Goal: Transaction & Acquisition: Purchase product/service

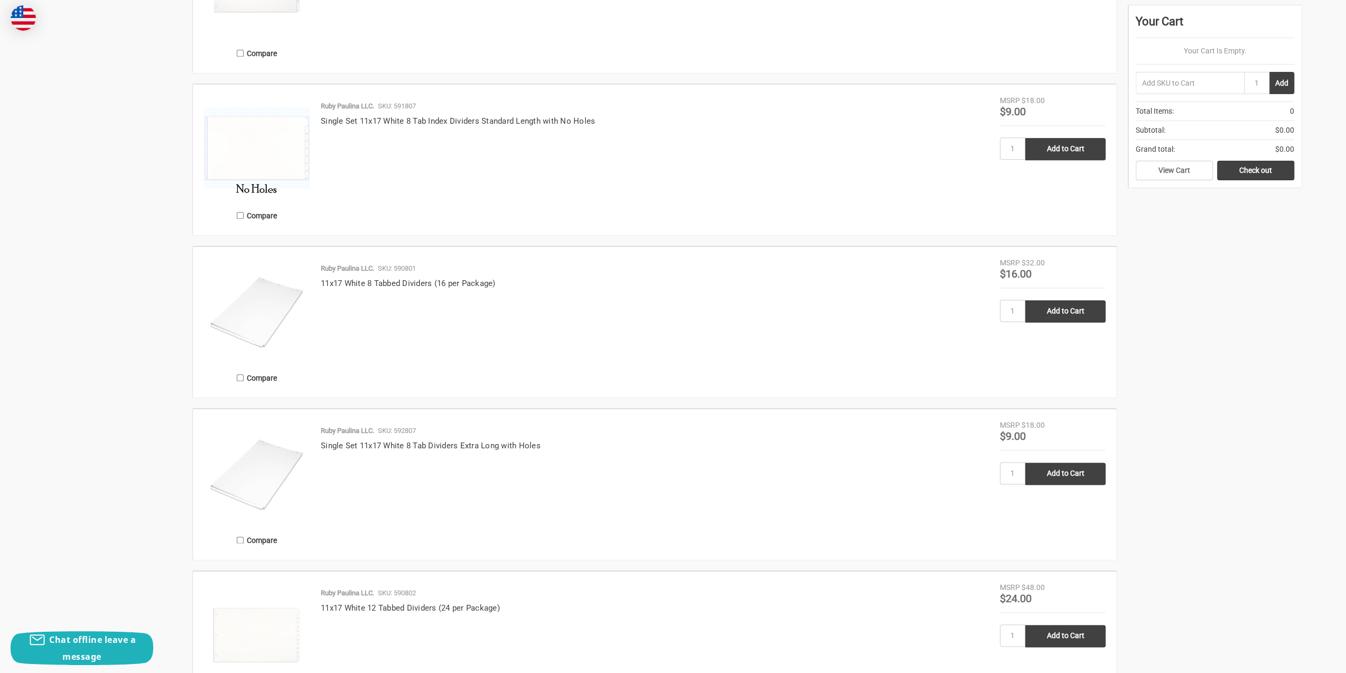
scroll to position [1110, 0]
click at [427, 282] on link "11x17 White 8 Tabbed Dividers (16 per Package)" at bounding box center [408, 283] width 175 height 10
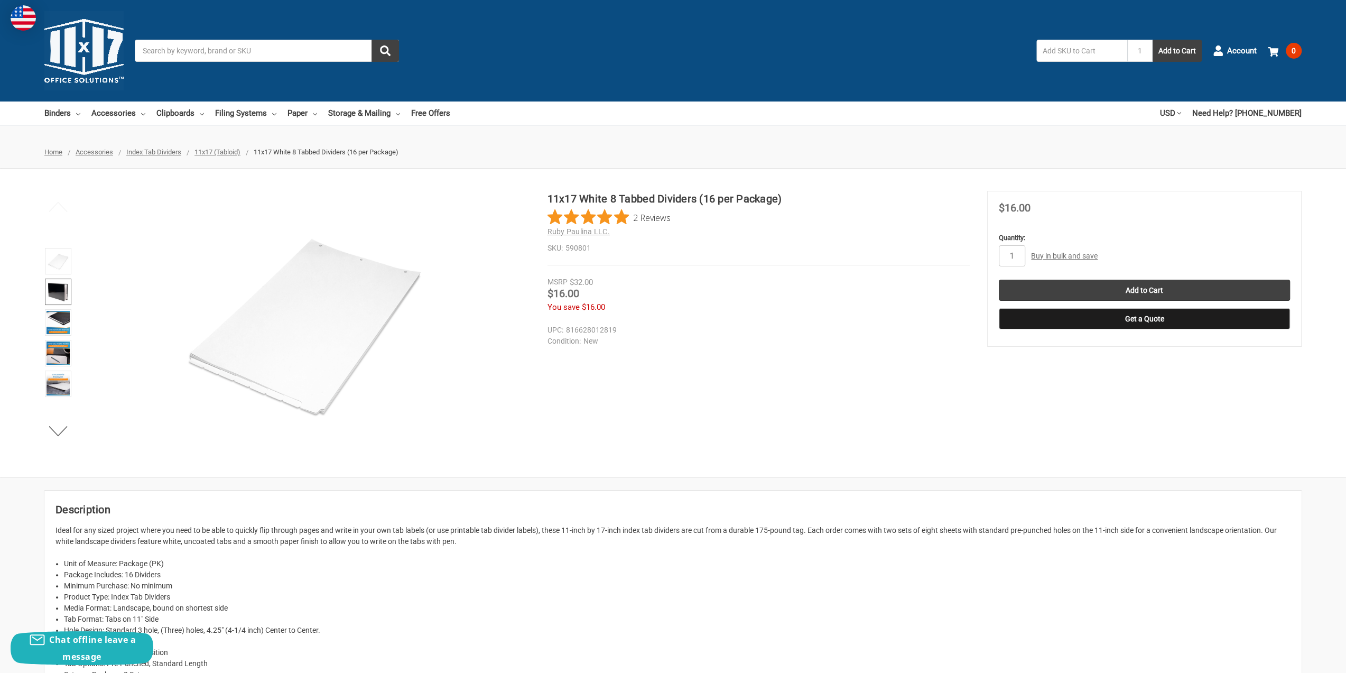
click at [61, 288] on img at bounding box center [58, 291] width 23 height 23
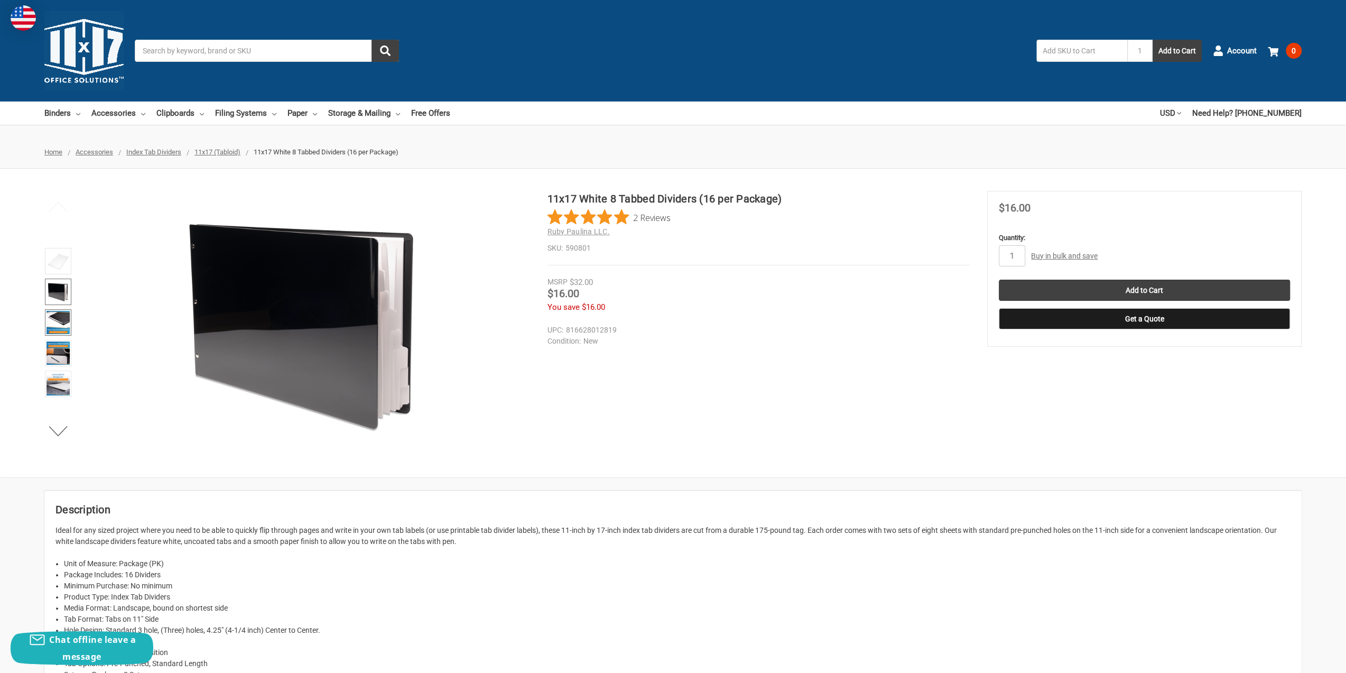
click at [67, 321] on img at bounding box center [58, 322] width 23 height 23
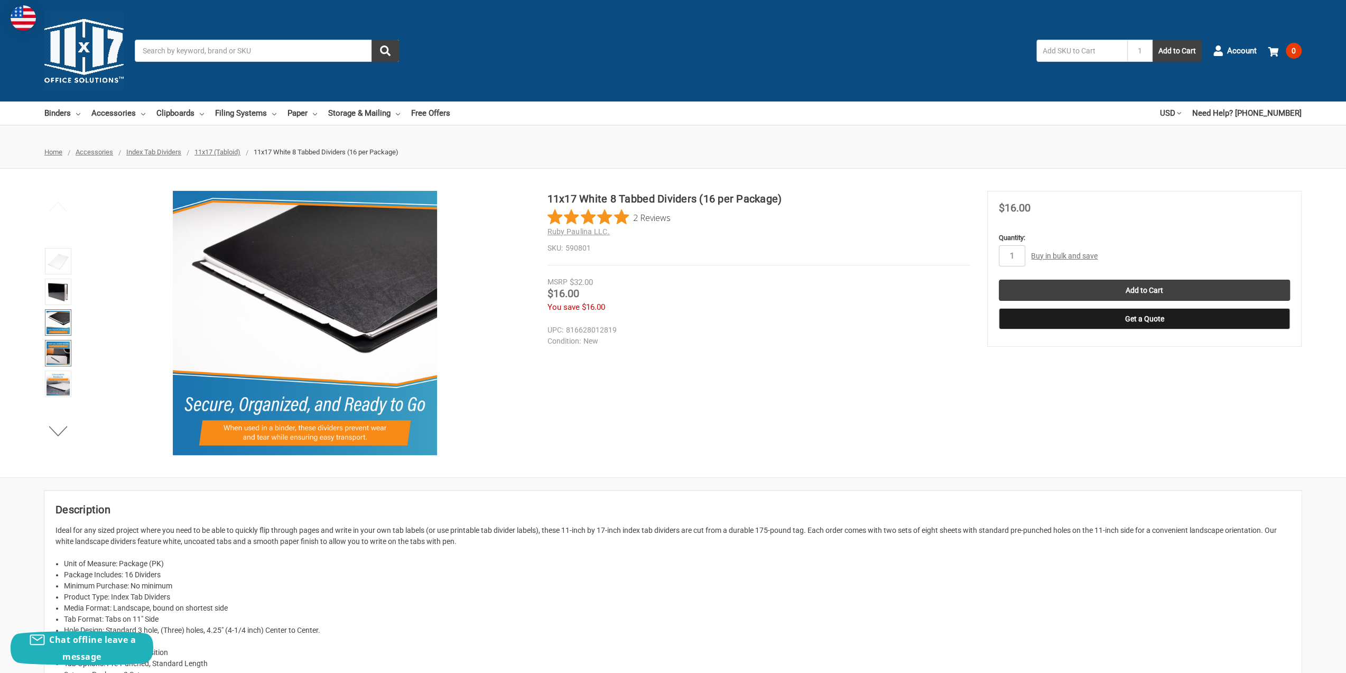
click at [64, 348] on img at bounding box center [58, 352] width 23 height 23
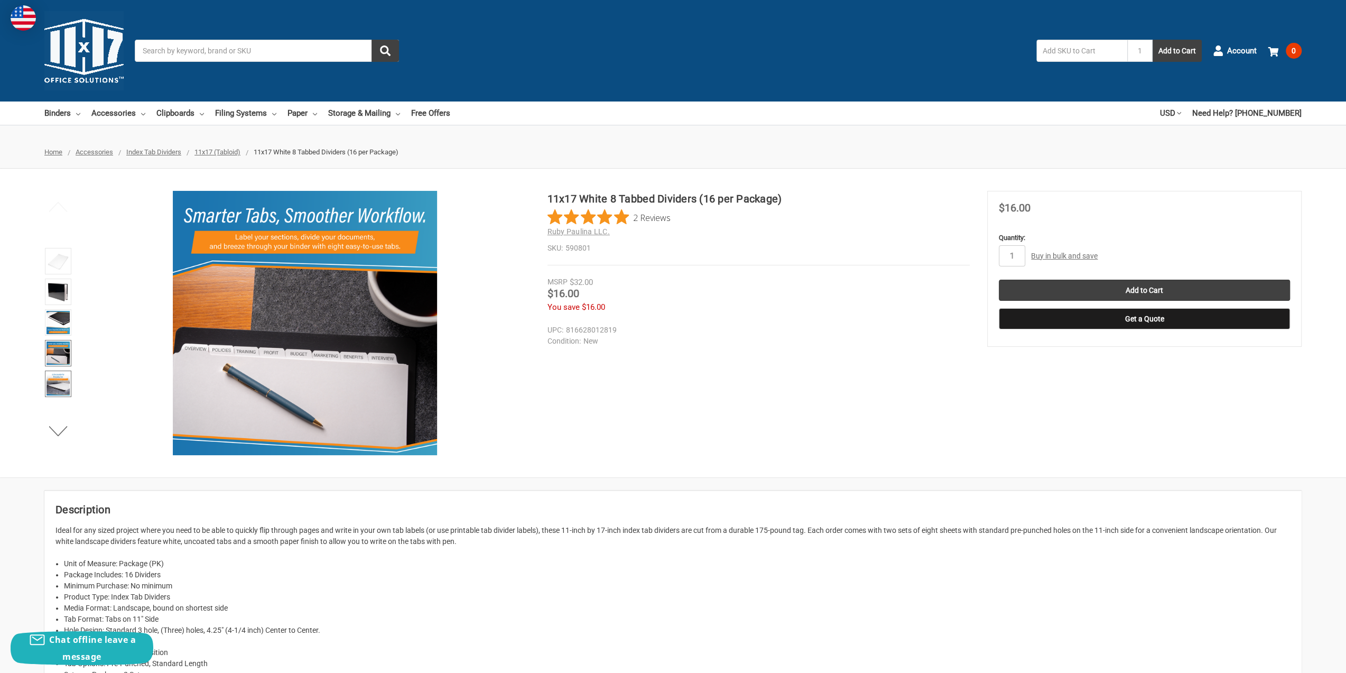
click at [59, 379] on img at bounding box center [58, 383] width 23 height 23
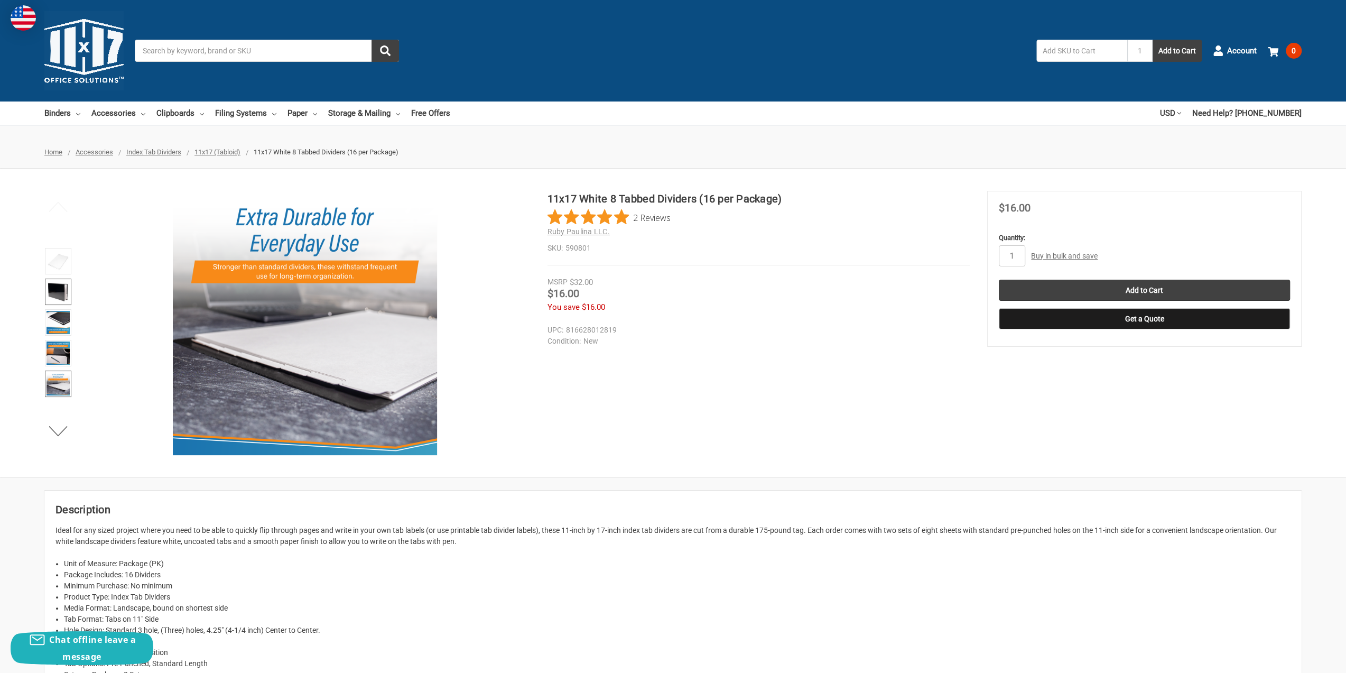
click at [52, 304] on link at bounding box center [58, 291] width 26 height 26
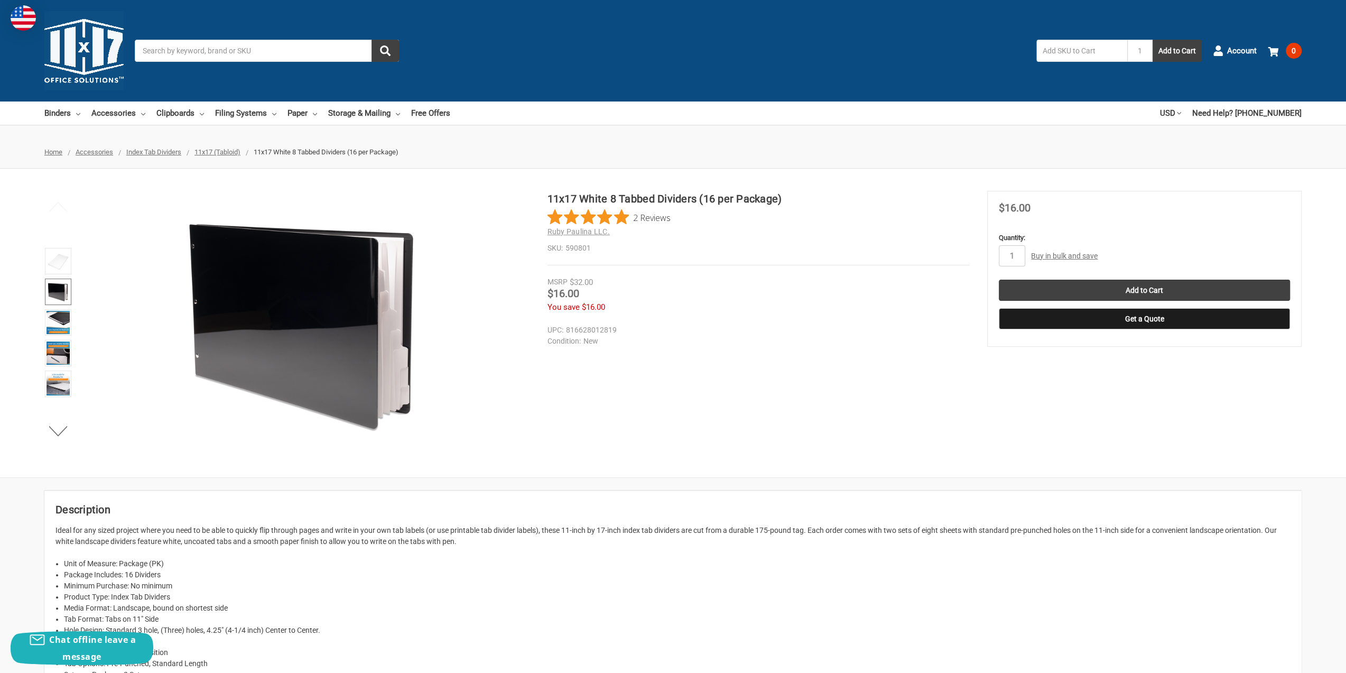
click at [54, 280] on img at bounding box center [58, 291] width 23 height 23
click at [1165, 286] on input "Add to Cart" at bounding box center [1144, 290] width 291 height 21
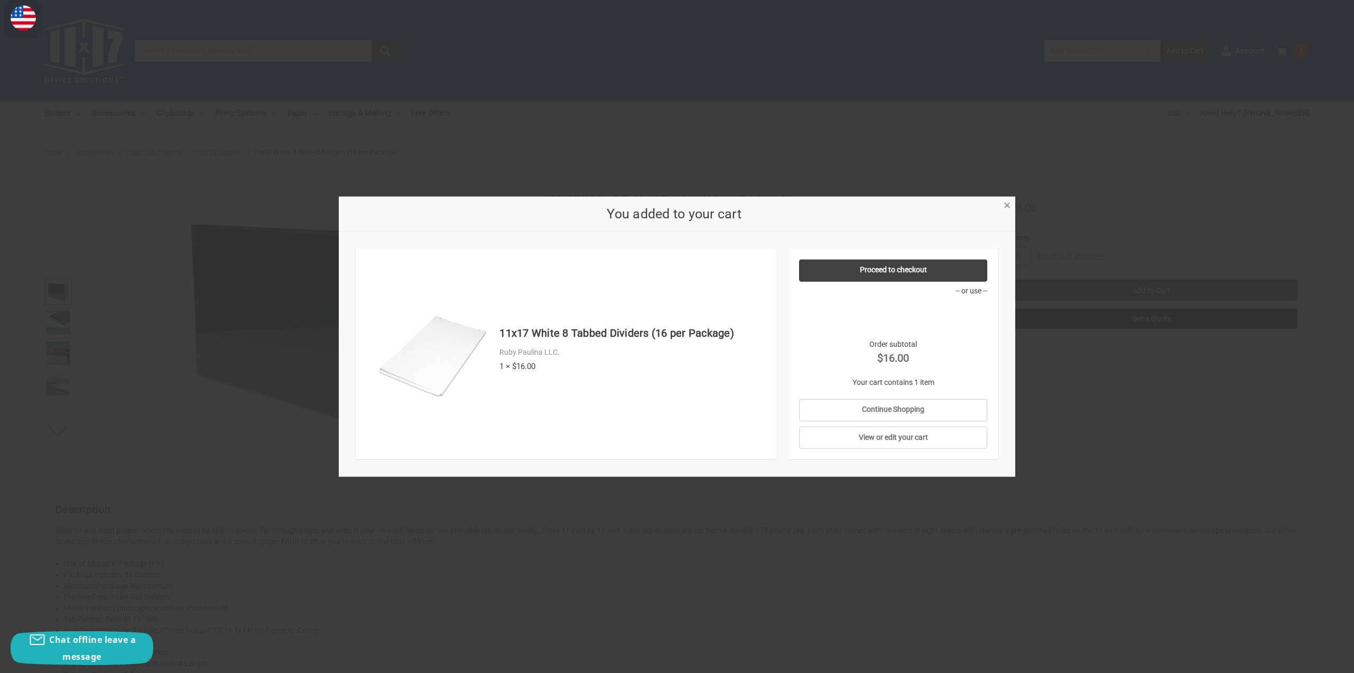
click at [1008, 206] on span "×" at bounding box center [1006, 205] width 7 height 15
